Goal: Transaction & Acquisition: Register for event/course

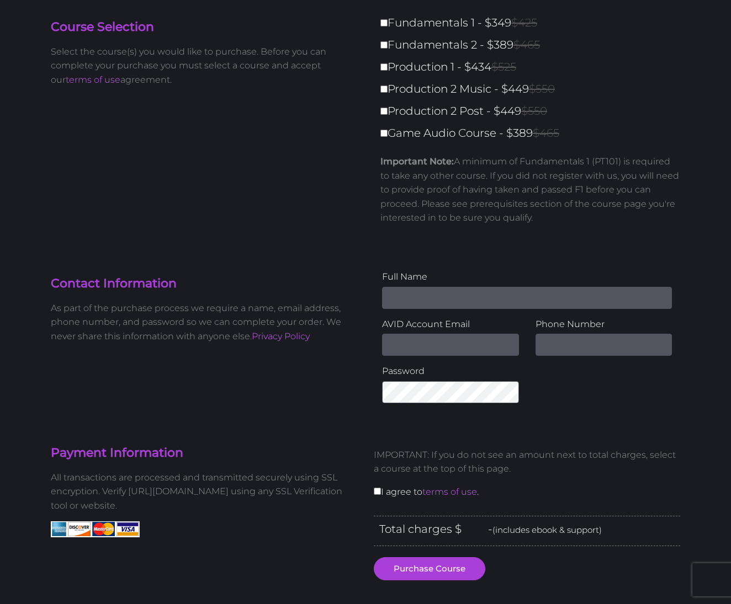
scroll to position [31, 0]
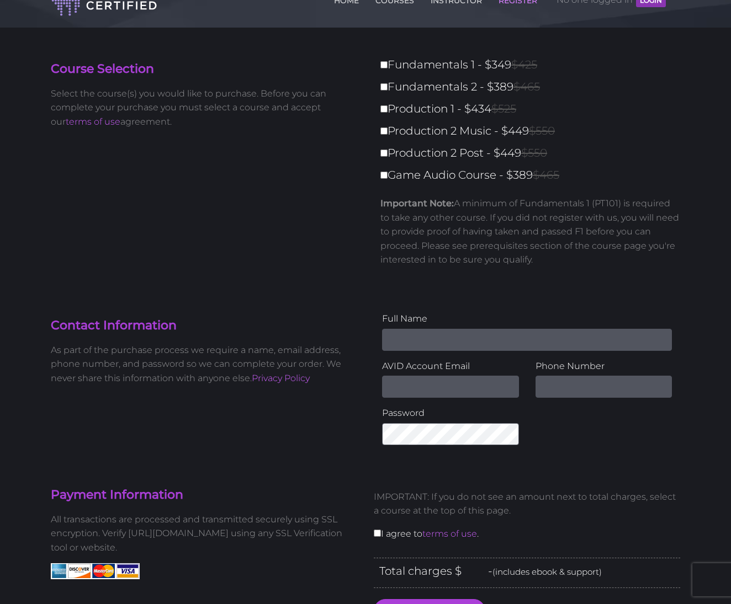
click at [385, 67] on input "Fundamentals 1 - $349 $425" at bounding box center [383, 64] width 7 height 7
checkbox input "true"
type input "349"
click at [386, 91] on input "Fundamentals 2 - $389 $465" at bounding box center [383, 86] width 7 height 7
checkbox input "true"
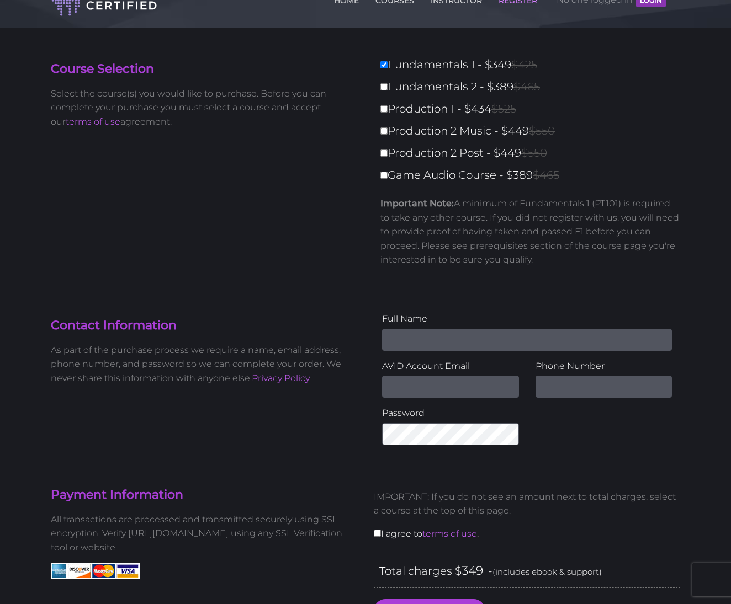
type input "738"
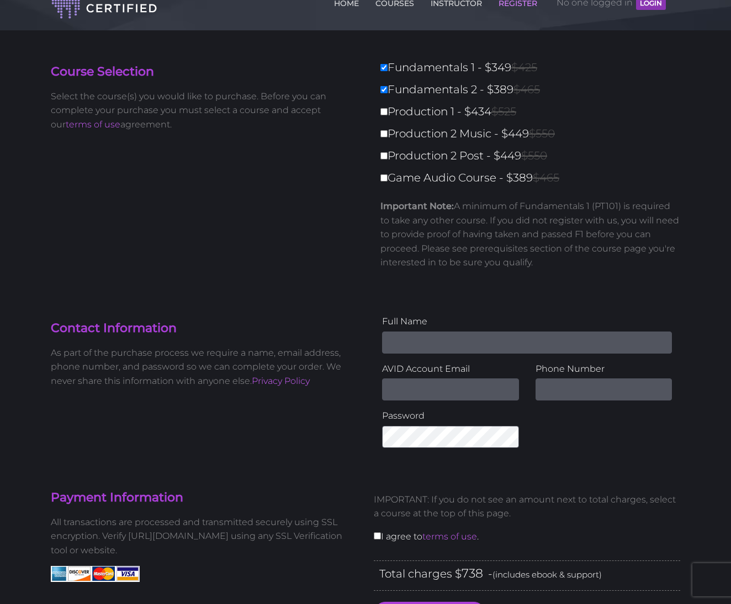
scroll to position [30, 0]
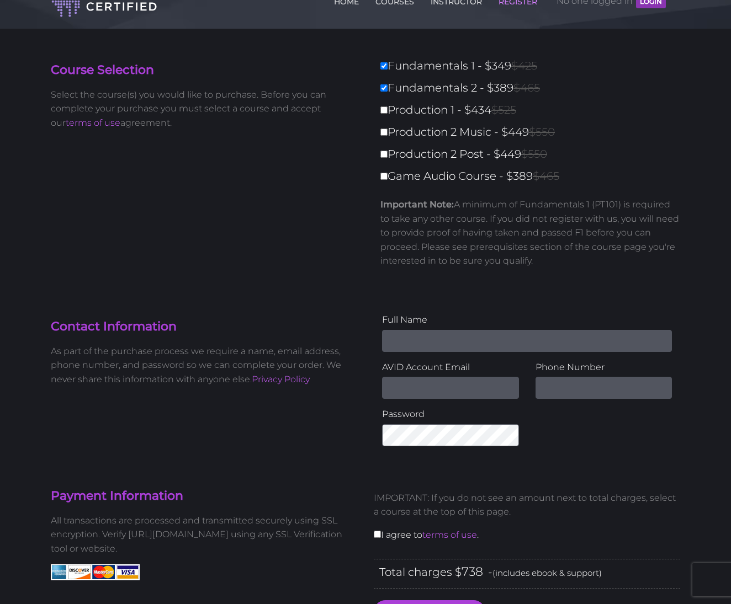
click at [381, 112] on input "Production 1 - $434 $525" at bounding box center [383, 110] width 7 height 7
checkbox input "true"
type input "1172"
click at [386, 136] on input "Production 2 Music - $449 $550" at bounding box center [383, 132] width 7 height 7
checkbox input "true"
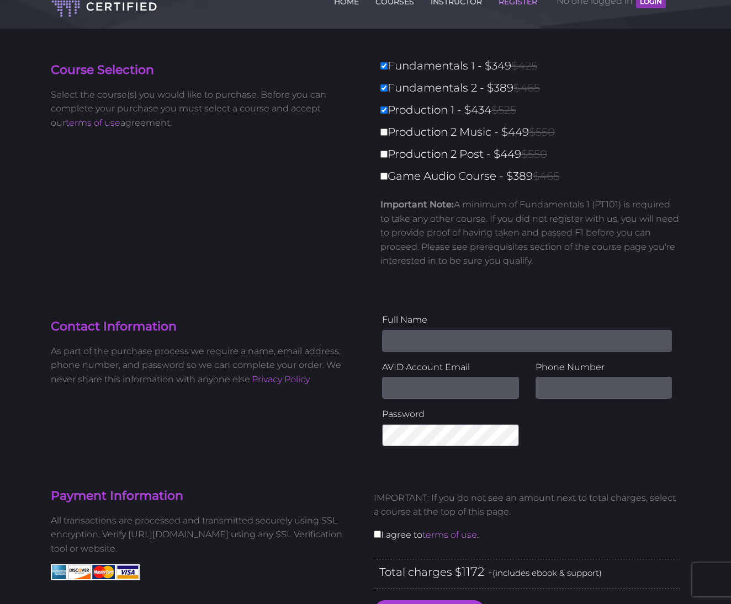
type input "1621"
click at [384, 160] on label "Production 2 Post - $449 $550" at bounding box center [533, 154] width 306 height 19
click at [384, 158] on input "Production 2 Post - $449 $550" at bounding box center [383, 154] width 7 height 7
checkbox input "true"
type input "2070"
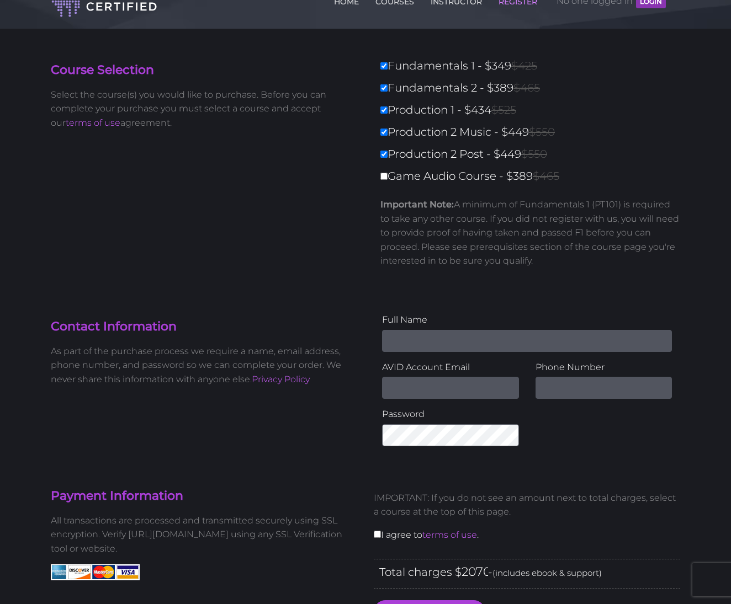
click at [388, 93] on label "Fundamentals 2 - $389 $465" at bounding box center [533, 87] width 306 height 19
click at [388, 92] on input "Fundamentals 2 - $389 $465" at bounding box center [383, 87] width 7 height 7
checkbox input "false"
type input "1681"
click at [386, 66] on input "Fundamentals 1 - $349 $425" at bounding box center [383, 65] width 7 height 7
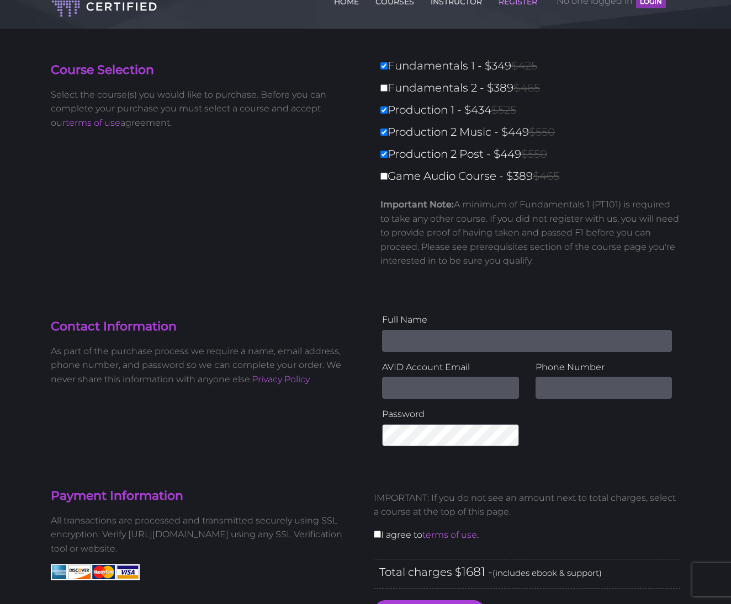
checkbox input "false"
type input "1332"
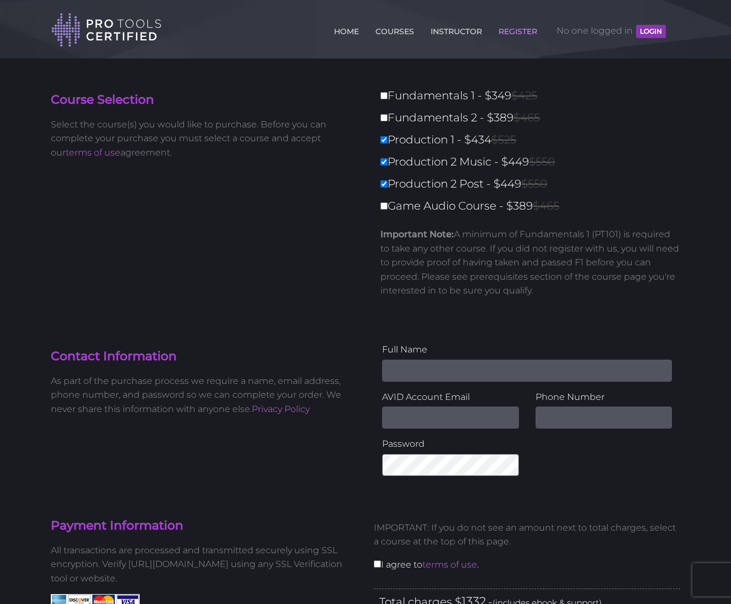
scroll to position [0, 0]
click at [395, 29] on link "COURSES" at bounding box center [395, 29] width 44 height 18
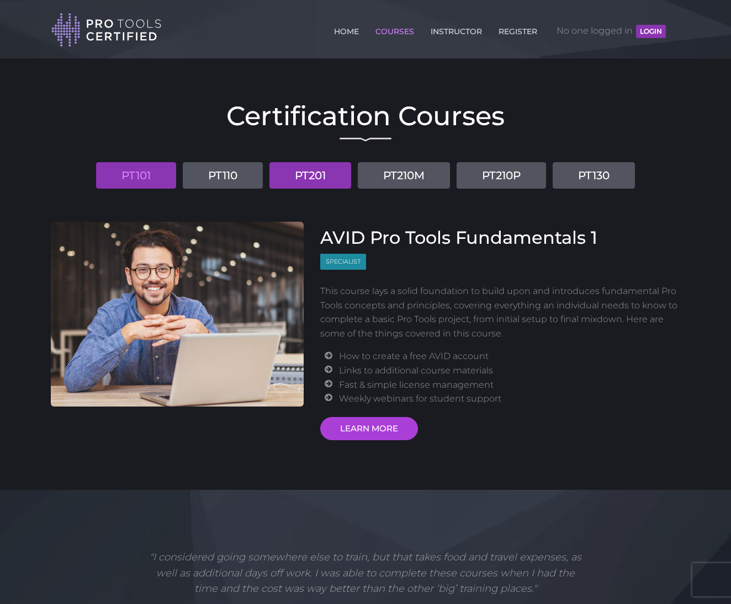
click at [301, 177] on link "PT201" at bounding box center [310, 175] width 82 height 26
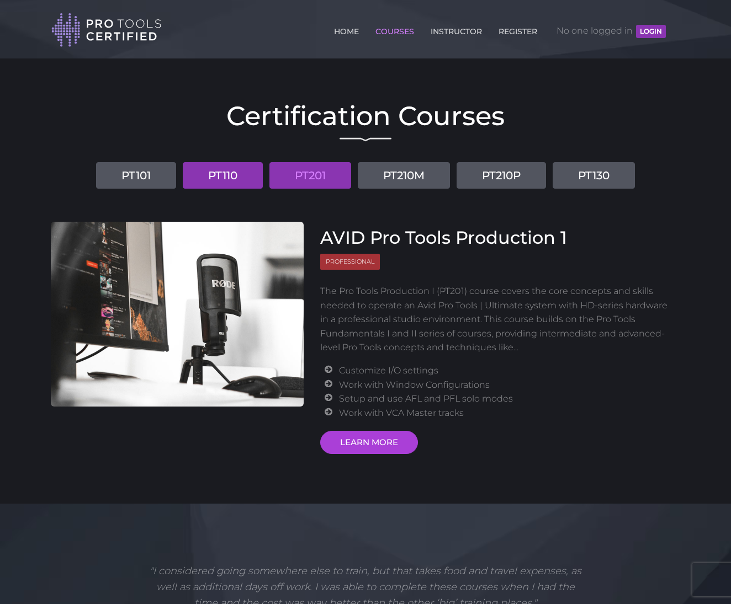
click at [205, 171] on link "PT110" at bounding box center [223, 175] width 80 height 26
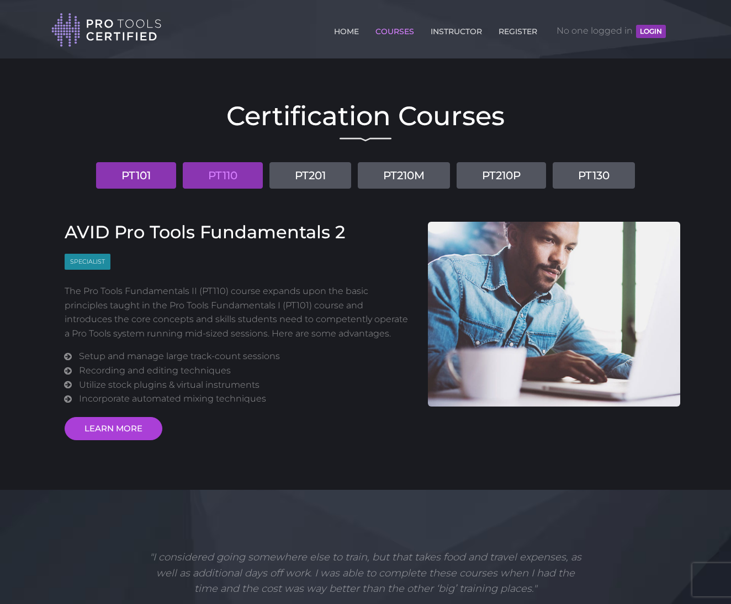
click at [153, 171] on link "PT101" at bounding box center [136, 175] width 80 height 26
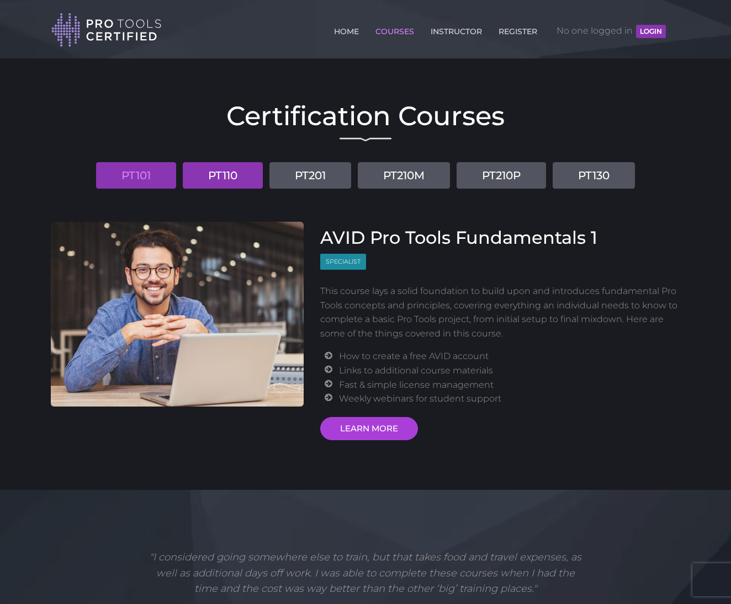
click at [224, 179] on link "PT110" at bounding box center [223, 175] width 80 height 26
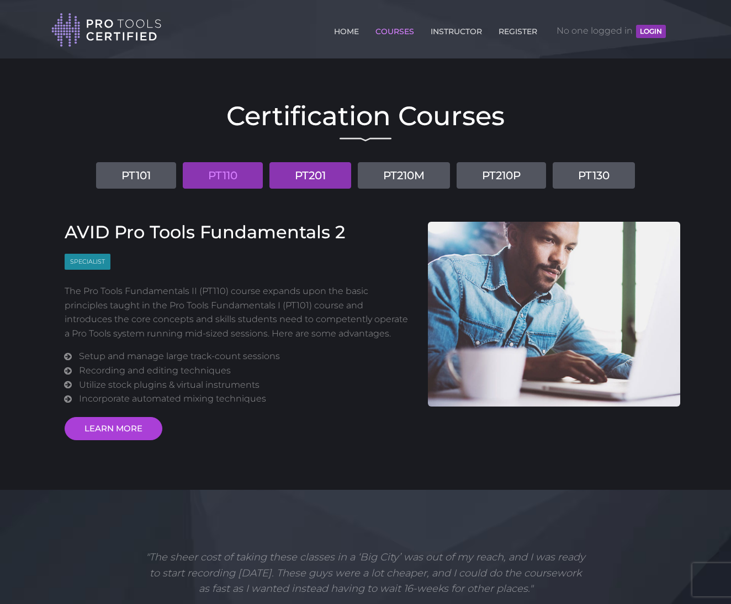
click at [312, 182] on link "PT201" at bounding box center [310, 175] width 82 height 26
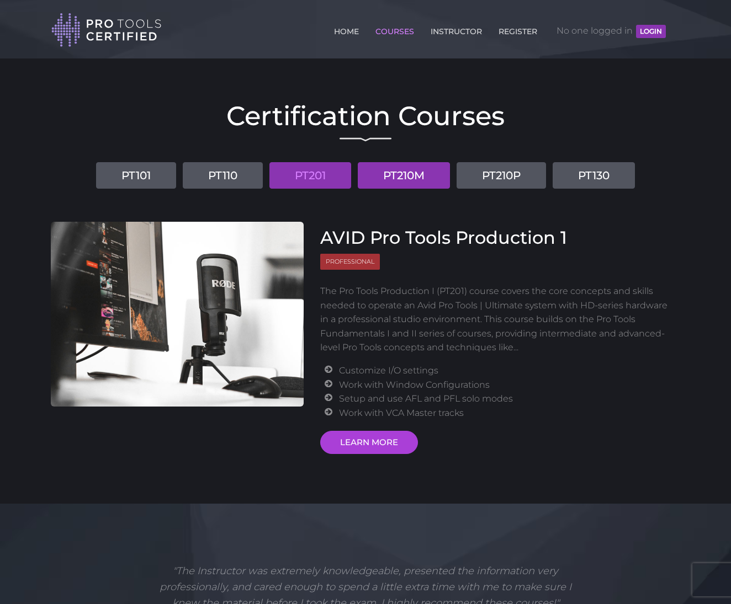
click at [410, 177] on link "PT210M" at bounding box center [404, 175] width 92 height 26
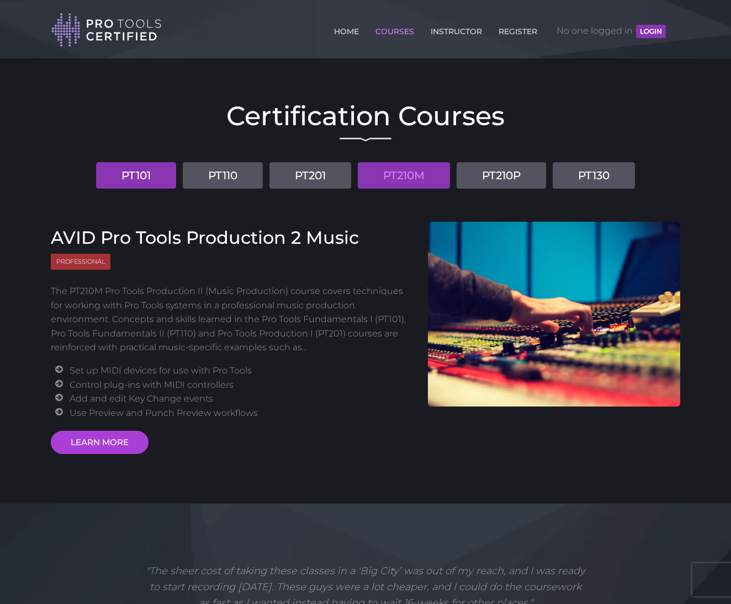
click at [137, 182] on link "PT101" at bounding box center [136, 175] width 80 height 26
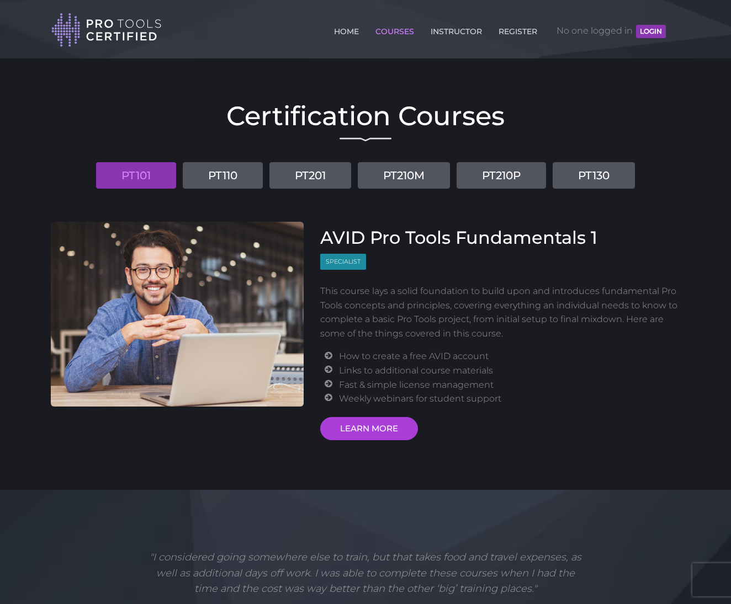
click at [156, 179] on link "PT101" at bounding box center [136, 175] width 80 height 26
click at [390, 430] on link "LEARN MORE" at bounding box center [369, 428] width 98 height 23
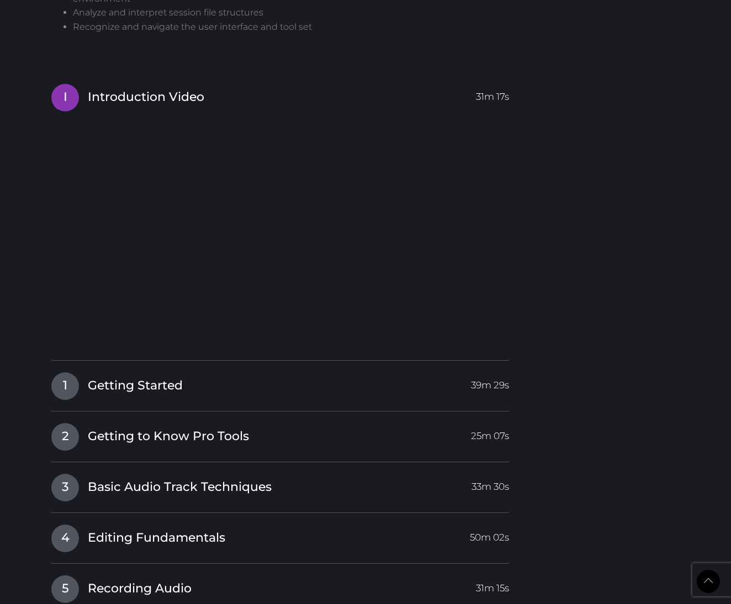
scroll to position [1032, 0]
